Goal: Find specific page/section: Find specific page/section

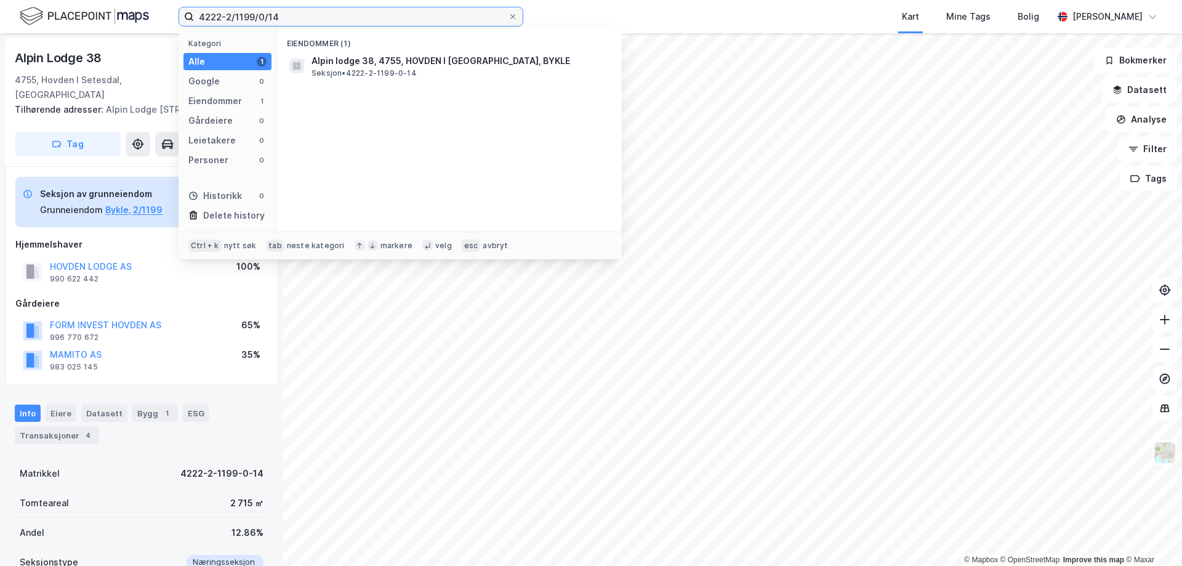
click at [313, 21] on input "4222-2/1199/0/14" at bounding box center [351, 16] width 314 height 18
drag, startPoint x: 314, startPoint y: 19, endPoint x: 236, endPoint y: 22, distance: 77.6
click at [236, 22] on input "4222-2/1199/0/14" at bounding box center [351, 16] width 314 height 18
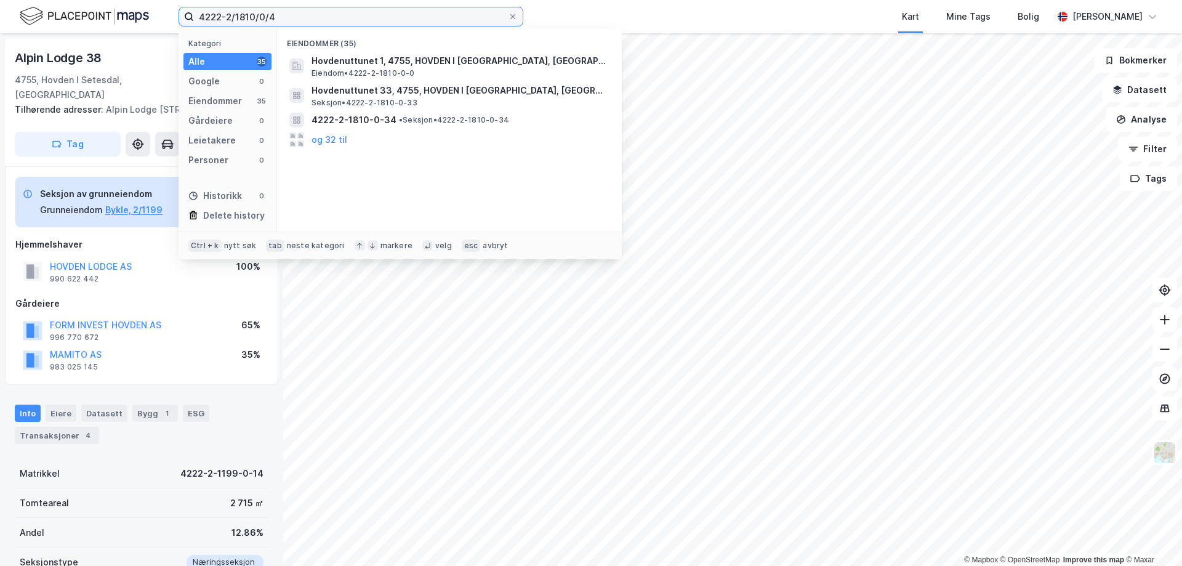
type input "4222-2/1810/0/4"
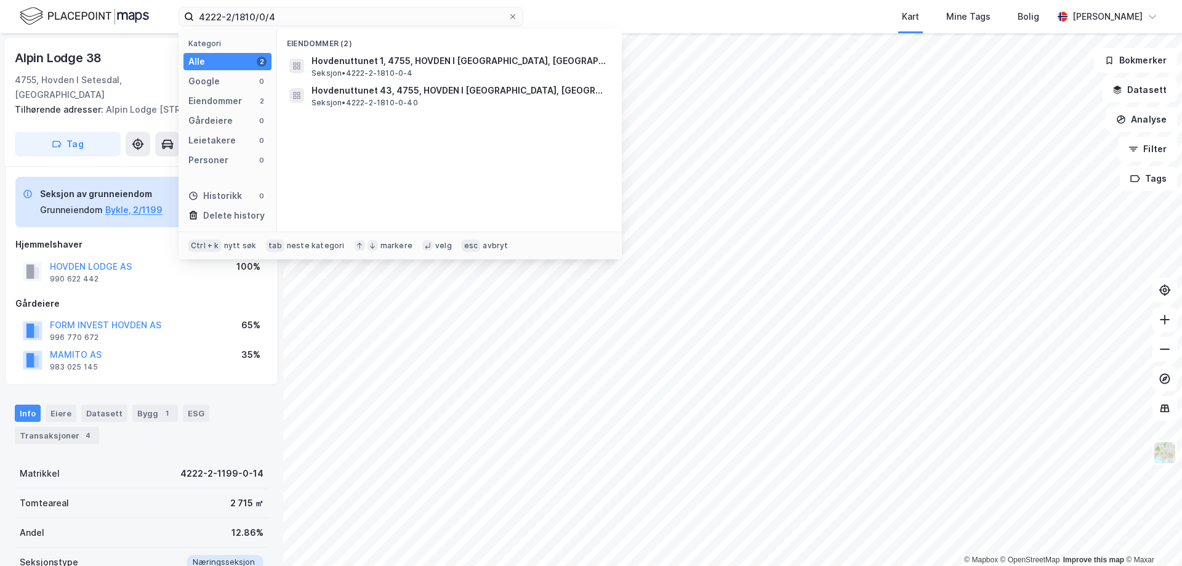
click at [562, 28] on div "4222-2/1810/0/4 Kategori Alle 2 Google 0 Eiendommer 2 Gårdeiere 0 Leietakere 0 …" at bounding box center [591, 16] width 1182 height 33
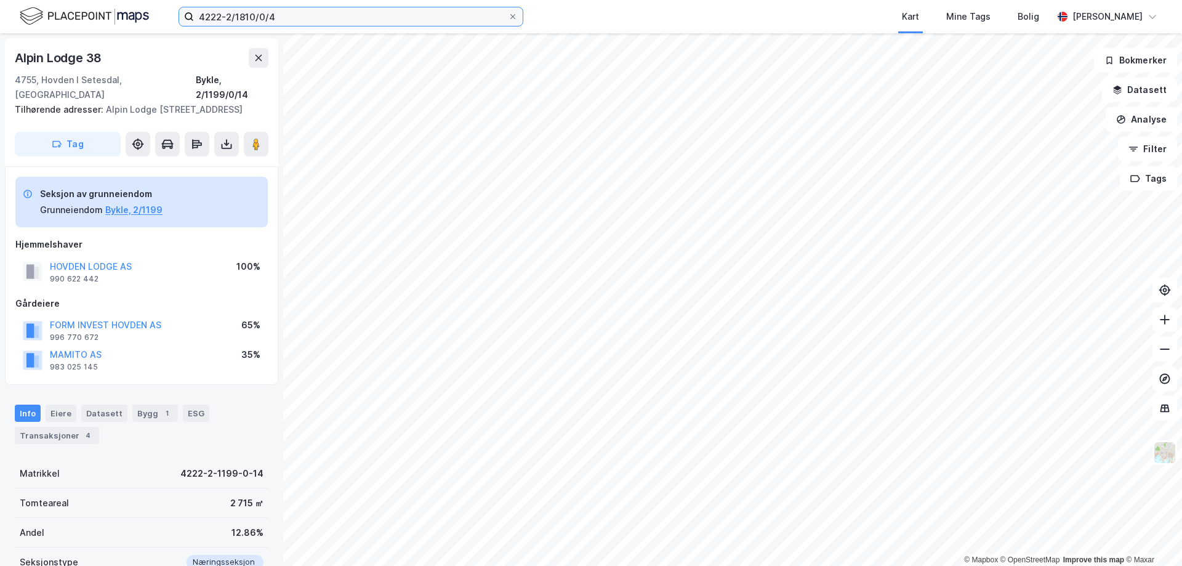
click at [356, 10] on input "4222-2/1810/0/4" at bounding box center [351, 16] width 314 height 18
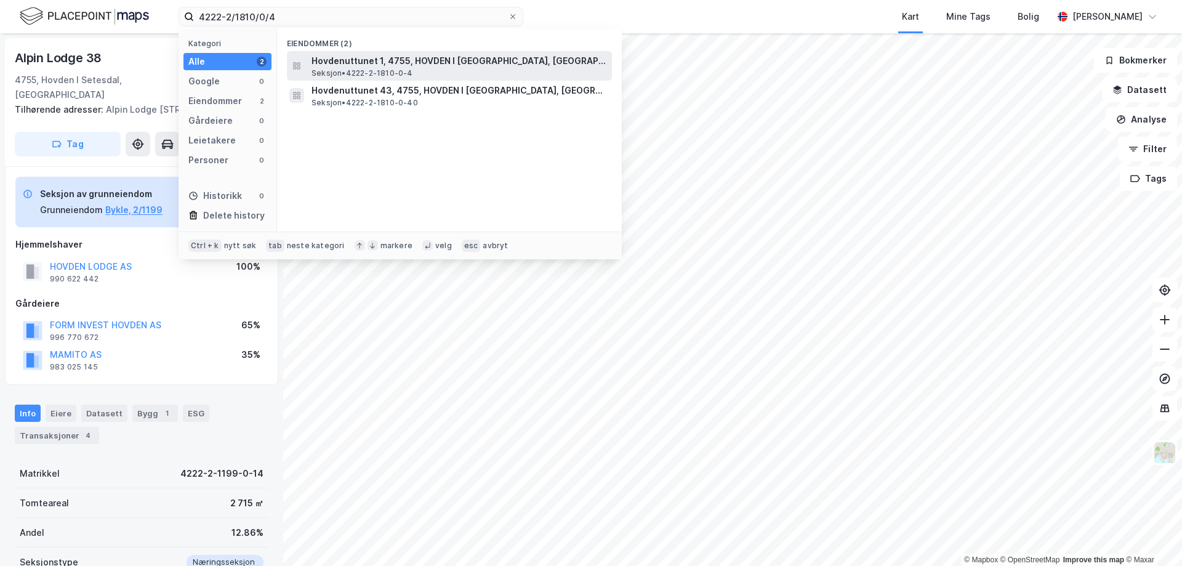
click at [376, 56] on span "Hovdenuttunet 1, 4755, HOVDEN I [GEOGRAPHIC_DATA], [GEOGRAPHIC_DATA]" at bounding box center [460, 61] width 296 height 15
